Goal: Use online tool/utility: Utilize a website feature to perform a specific function

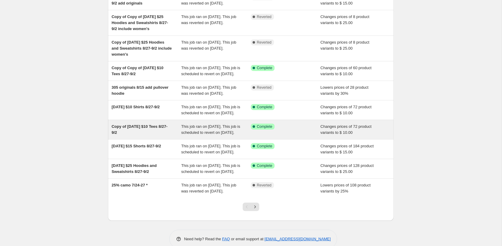
scroll to position [68, 0]
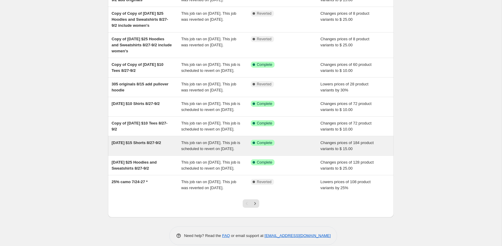
click at [130, 145] on span "[DATE] $15 Shorts 8/27-9/2" at bounding box center [136, 142] width 49 height 5
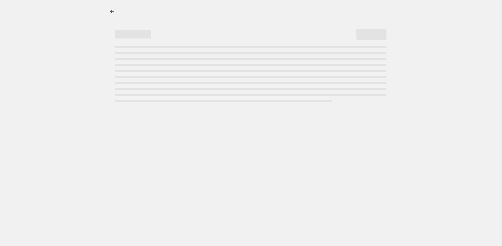
select select "no_change"
select select "not_equal"
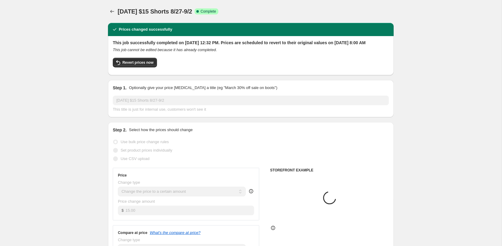
select select "collection"
select select "tag"
select select "product_type"
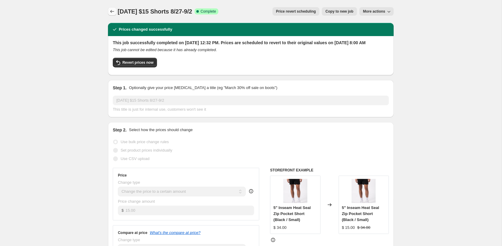
click at [112, 11] on icon "Price change jobs" at bounding box center [112, 11] width 4 height 3
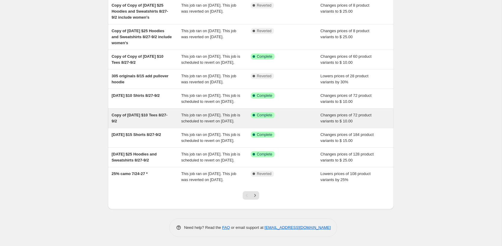
scroll to position [107, 0]
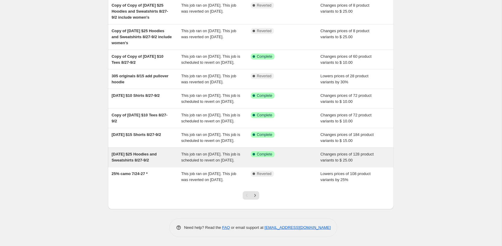
click at [150, 160] on div "[DATE] $25 Hoodies and Sweatshirts 8/27-9/2 This job ran on [DATE]. This job is…" at bounding box center [251, 157] width 286 height 19
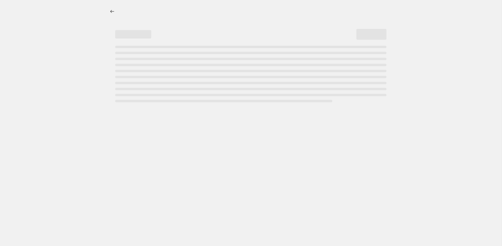
select select "no_change"
select select "collection"
select select "product_status"
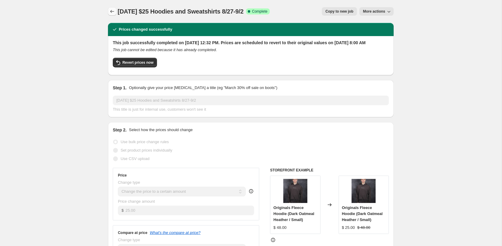
click at [109, 13] on button "Price change jobs" at bounding box center [112, 11] width 8 height 8
